Goal: Task Accomplishment & Management: Manage account settings

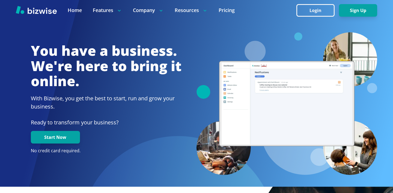
click at [308, 19] on div at bounding box center [196, 10] width 393 height 20
click at [311, 14] on button "Login" at bounding box center [316, 10] width 38 height 13
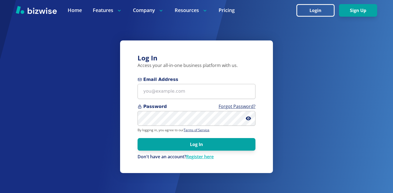
click at [211, 77] on span "Email Address" at bounding box center [197, 79] width 118 height 7
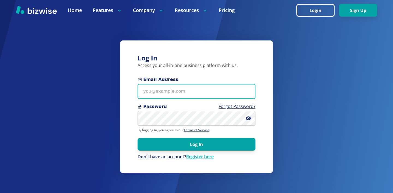
click at [211, 84] on input "Email Address" at bounding box center [197, 91] width 118 height 15
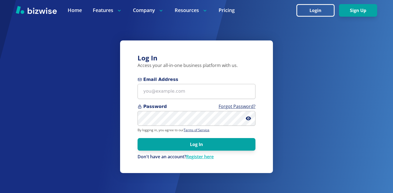
click at [210, 83] on div "Email Address" at bounding box center [197, 87] width 118 height 23
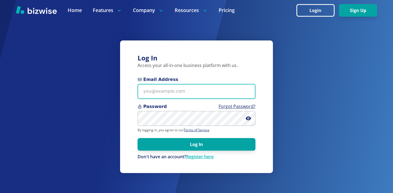
click at [208, 87] on input "Email Address" at bounding box center [197, 91] width 118 height 15
paste input "[PERSON_NAME][EMAIL_ADDRESS][DOMAIN_NAME]"
type input "[PERSON_NAME][EMAIL_ADDRESS][DOMAIN_NAME]"
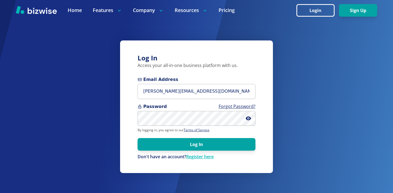
click at [187, 126] on form "Email Address [PERSON_NAME][EMAIL_ADDRESS][DOMAIN_NAME] Password Forgot Passwor…" at bounding box center [197, 118] width 118 height 84
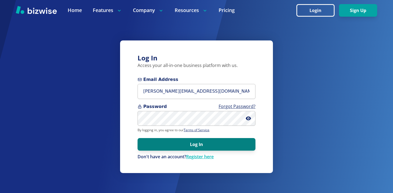
click at [201, 141] on button "Log In" at bounding box center [197, 144] width 118 height 13
